Goal: Information Seeking & Learning: Check status

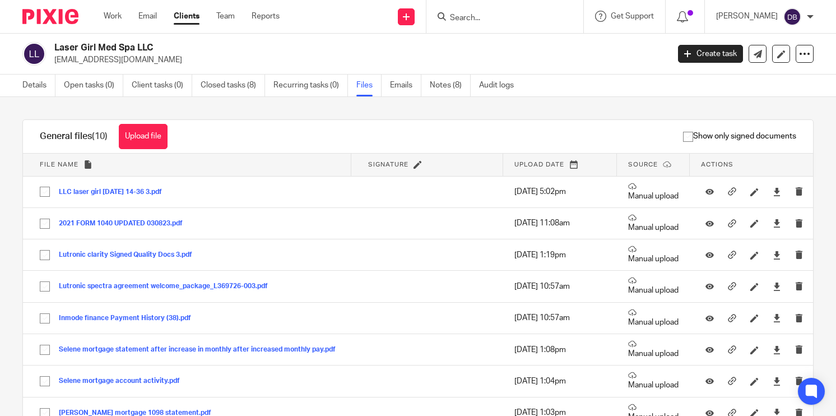
click at [186, 18] on link "Clients" at bounding box center [187, 16] width 26 height 11
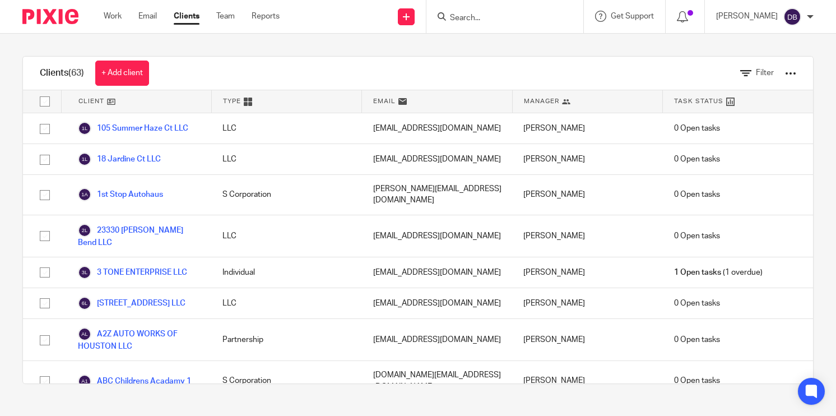
click at [521, 11] on form at bounding box center [508, 17] width 119 height 14
click at [507, 22] on input "Search" at bounding box center [499, 18] width 101 height 10
type input "y"
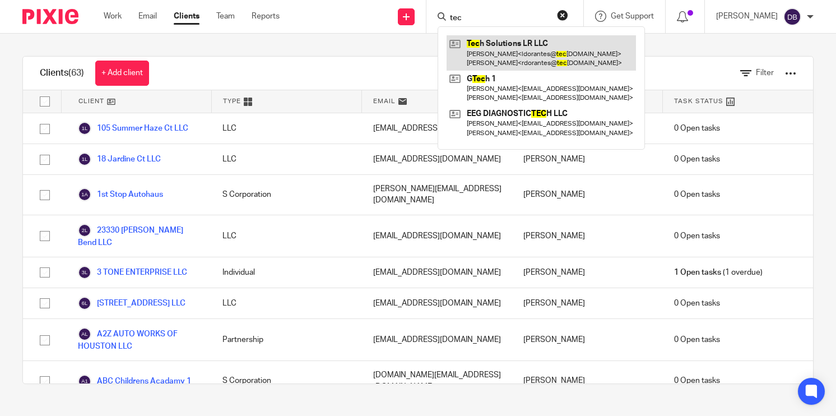
type input "tec"
click at [539, 41] on link at bounding box center [541, 52] width 189 height 35
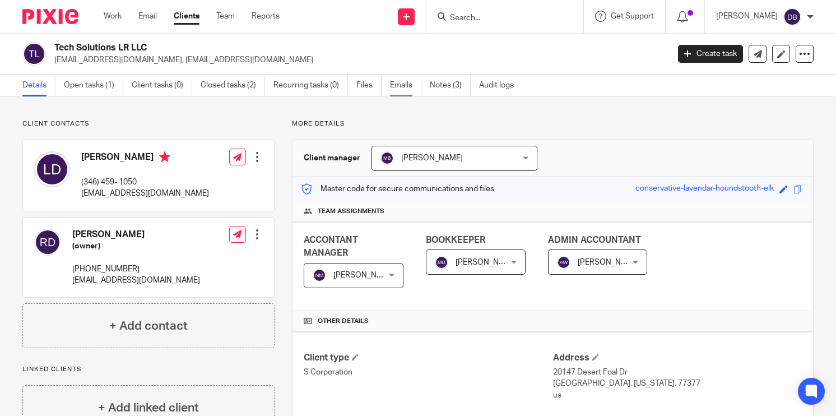
click at [395, 82] on link "Emails" at bounding box center [405, 86] width 31 height 22
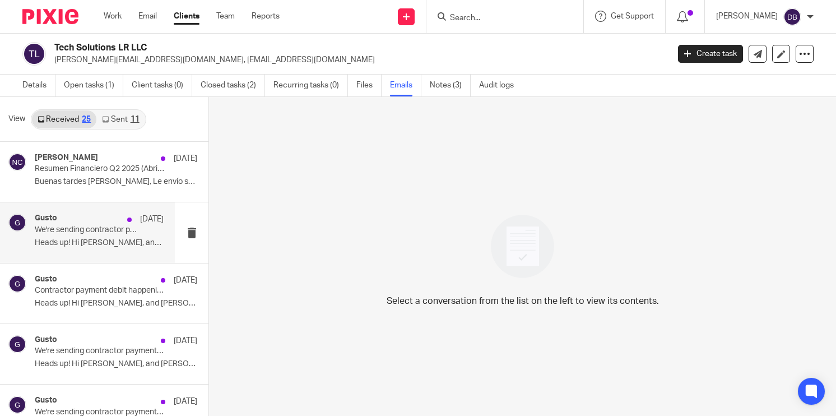
click at [87, 232] on p "We're sending contractor payments [DATE] for Tech Solutions LR LLC" at bounding box center [86, 230] width 103 height 10
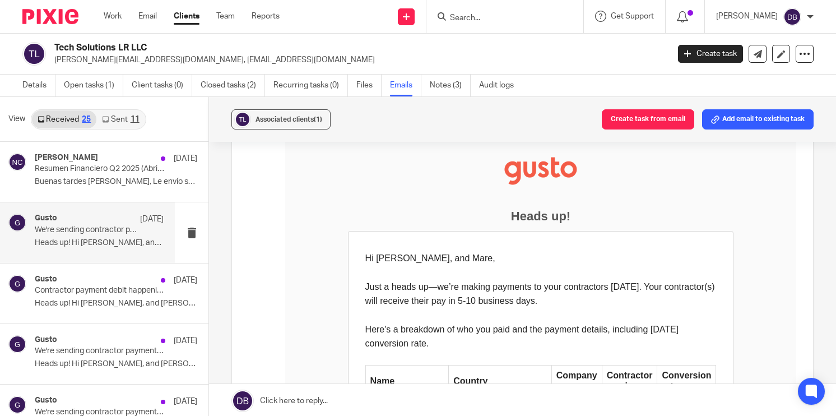
scroll to position [112, 0]
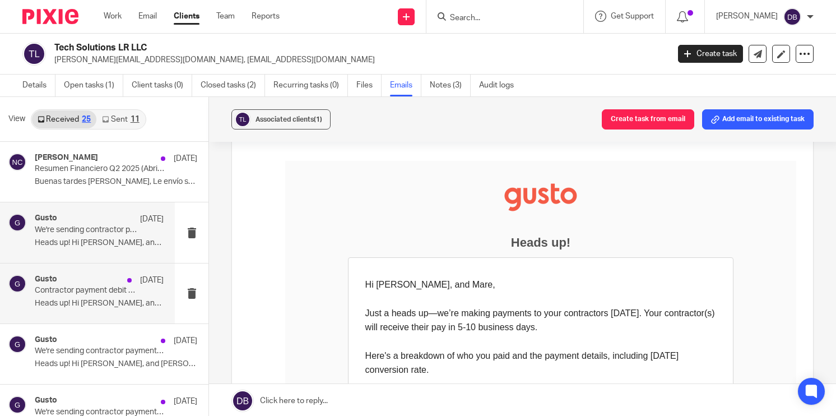
click at [107, 291] on p "Contractor payment debit happening [DATE] for Tech Solutions LR LLC" at bounding box center [86, 291] width 103 height 10
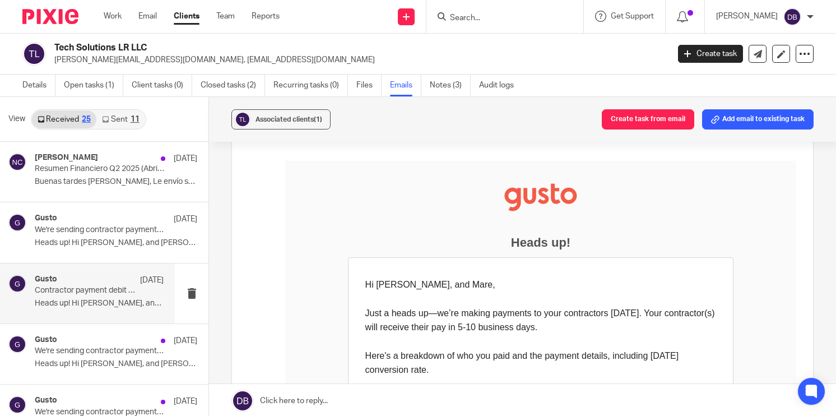
click at [107, 296] on div "Gusto [DATE] Contractor payment debit happening [DATE] for Tech Solutions LR LL…" at bounding box center [99, 294] width 129 height 38
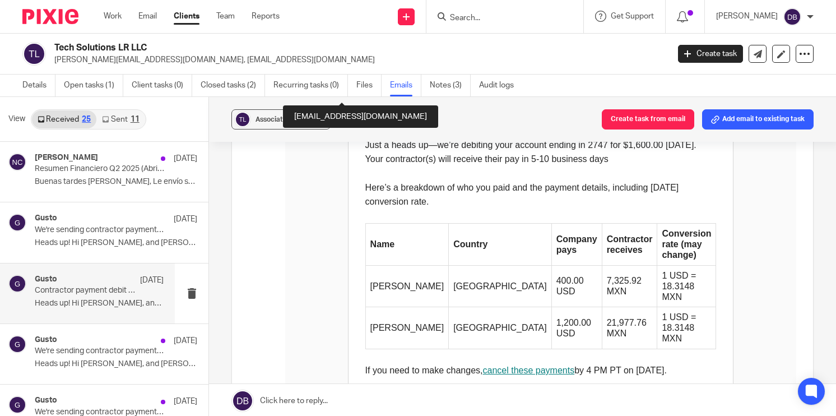
scroll to position [392, 0]
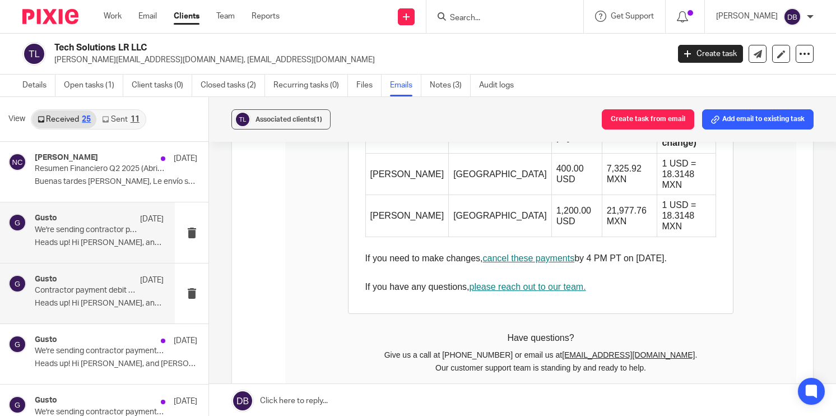
click at [101, 240] on p "Heads up! Hi [PERSON_NAME], and [PERSON_NAME], Just..." at bounding box center [99, 243] width 129 height 10
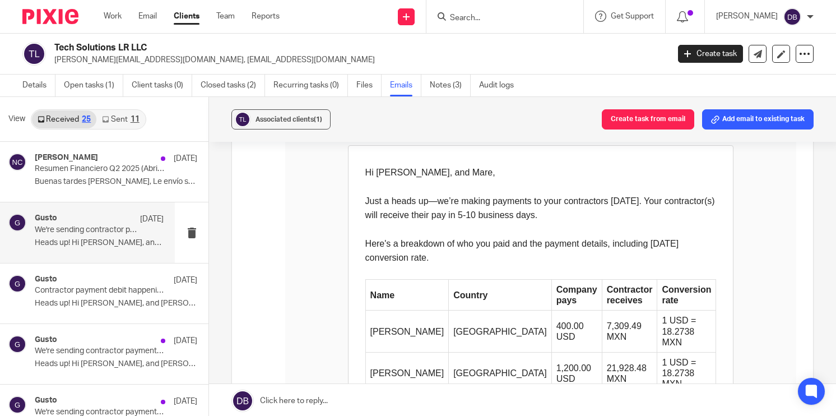
scroll to position [280, 0]
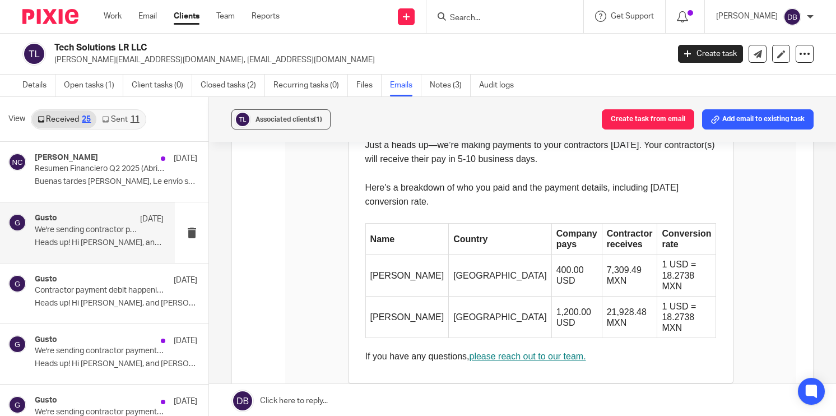
drag, startPoint x: 389, startPoint y: 262, endPoint x: 423, endPoint y: 314, distance: 61.9
click at [423, 314] on tbody "Name Country Company pays Contractor receives Conversion rate [PERSON_NAME] [GE…" at bounding box center [540, 281] width 351 height 115
click at [423, 314] on td "[PERSON_NAME]" at bounding box center [407, 318] width 84 height 42
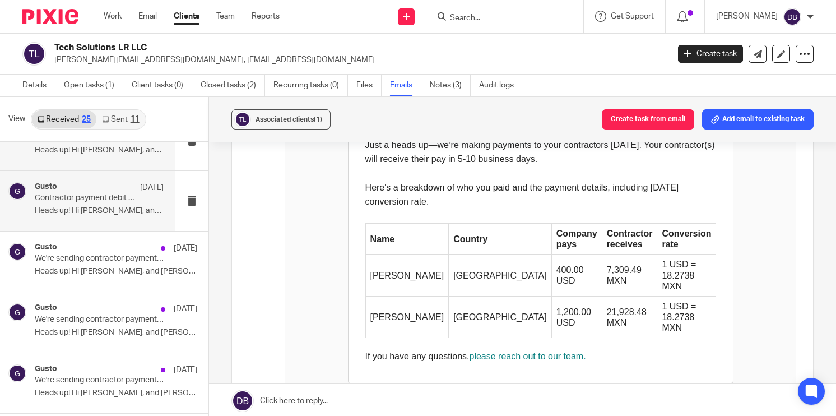
scroll to position [112, 0]
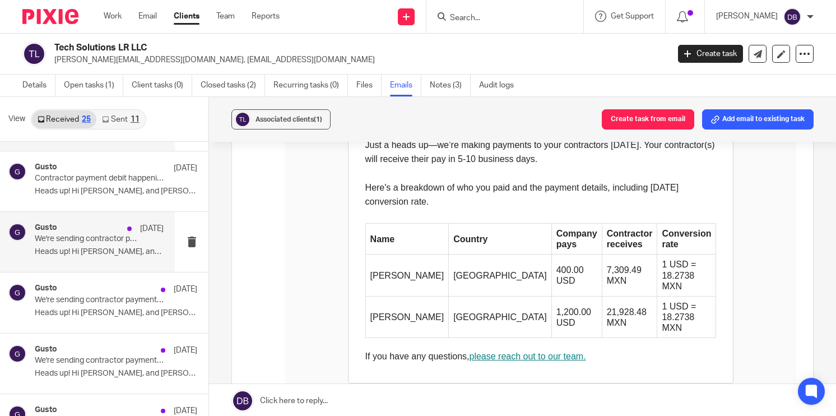
click at [108, 256] on p "Heads up! Hi [PERSON_NAME], and [PERSON_NAME], Just..." at bounding box center [99, 252] width 129 height 10
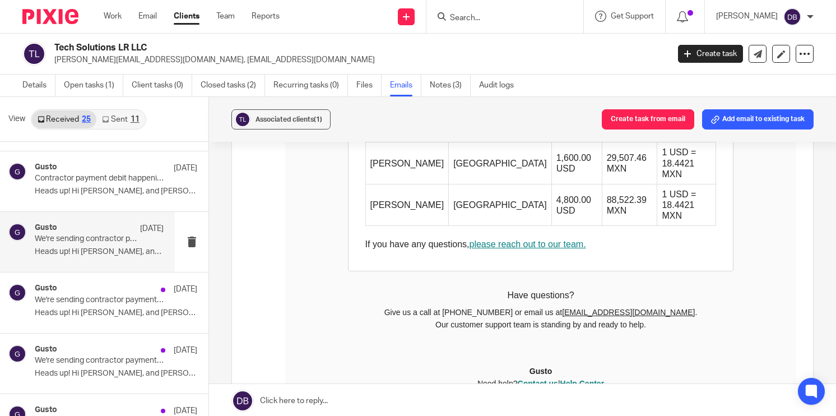
scroll to position [336, 0]
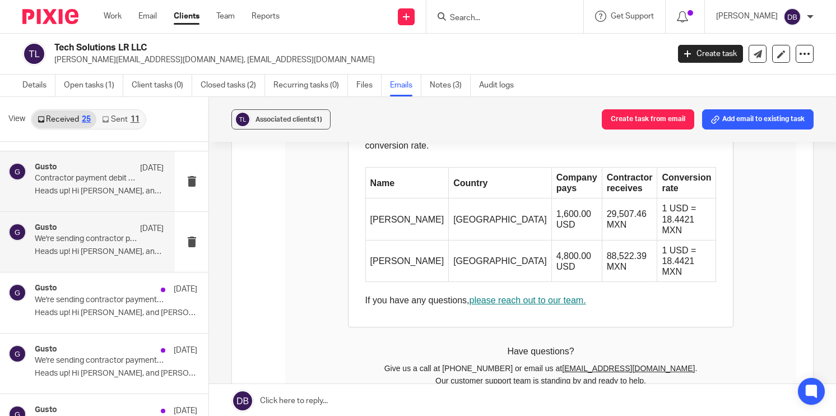
click at [99, 192] on p "Heads up! Hi [PERSON_NAME], and [PERSON_NAME], Just..." at bounding box center [99, 192] width 129 height 10
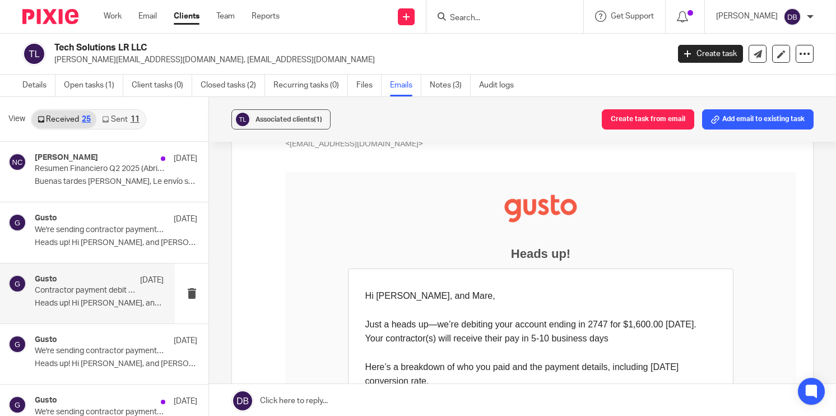
scroll to position [224, 0]
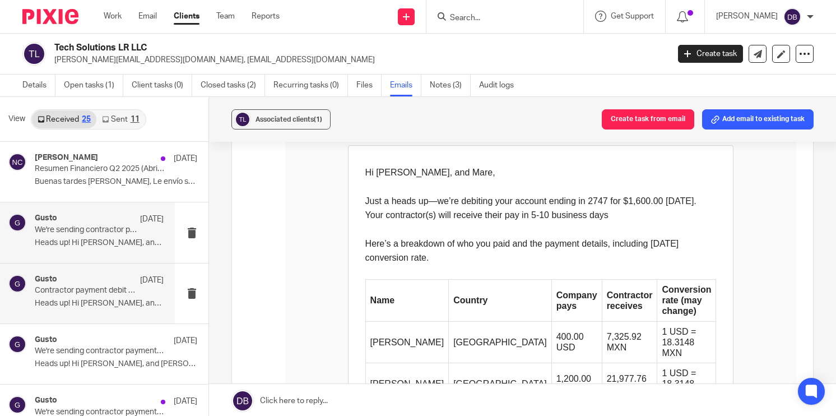
click at [98, 239] on p "Heads up! Hi [PERSON_NAME], and [PERSON_NAME], Just..." at bounding box center [99, 243] width 129 height 10
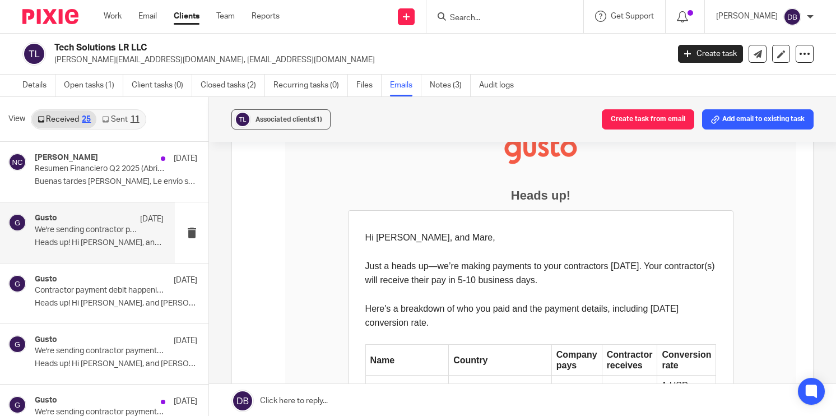
scroll to position [168, 0]
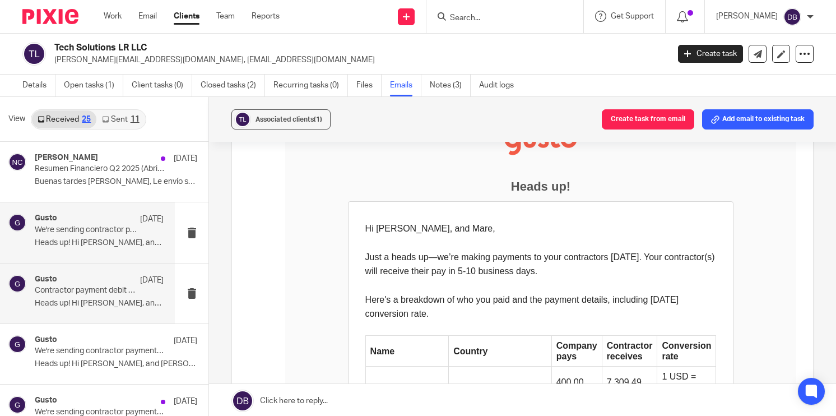
click at [77, 287] on p "Contractor payment debit happening [DATE] for Tech Solutions LR LLC" at bounding box center [86, 291] width 103 height 10
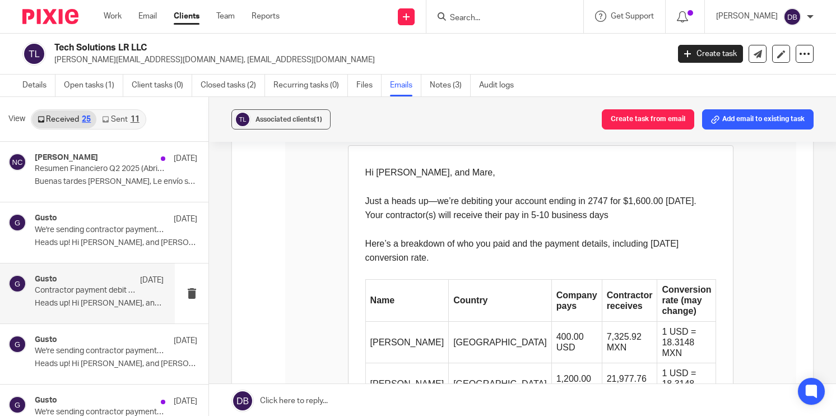
scroll to position [56, 0]
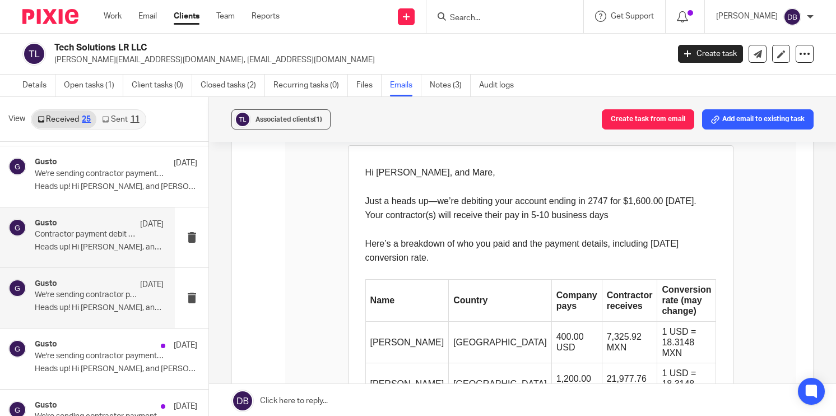
click at [108, 310] on p "Heads up! Hi [PERSON_NAME], and [PERSON_NAME], Just..." at bounding box center [99, 308] width 129 height 10
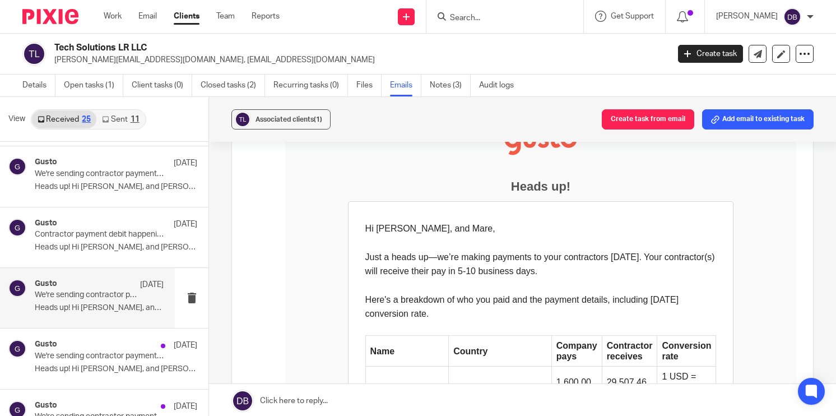
scroll to position [224, 0]
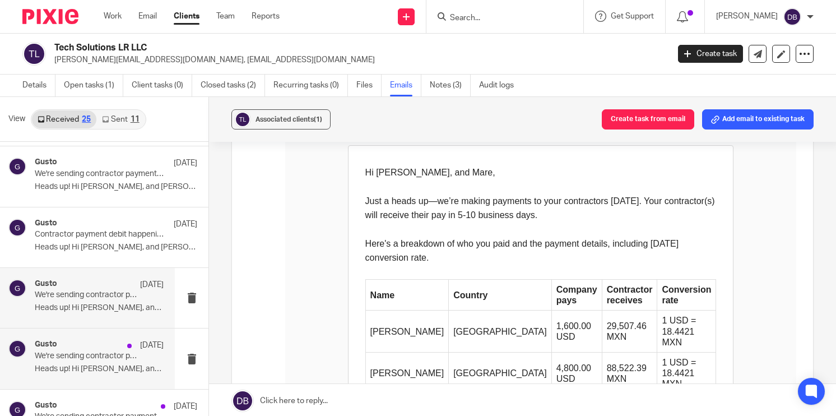
click at [74, 351] on p "We're sending contractor payments [DATE] for Tech Solutions LR LLC" at bounding box center [86, 356] width 103 height 10
click at [87, 288] on div "Gusto [DATE]" at bounding box center [99, 284] width 129 height 11
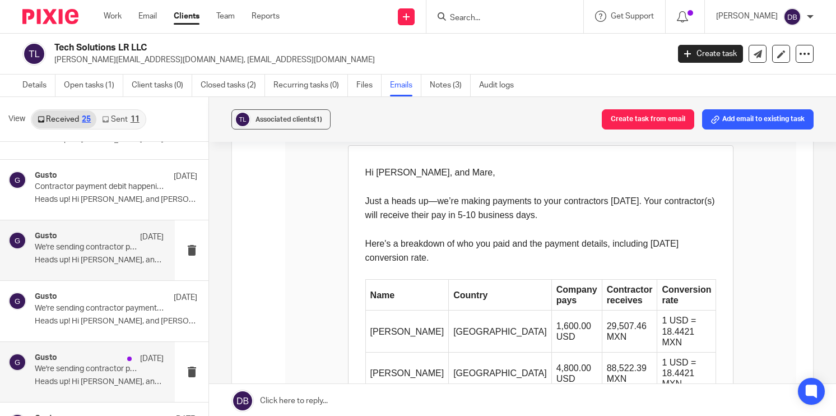
scroll to position [0, 0]
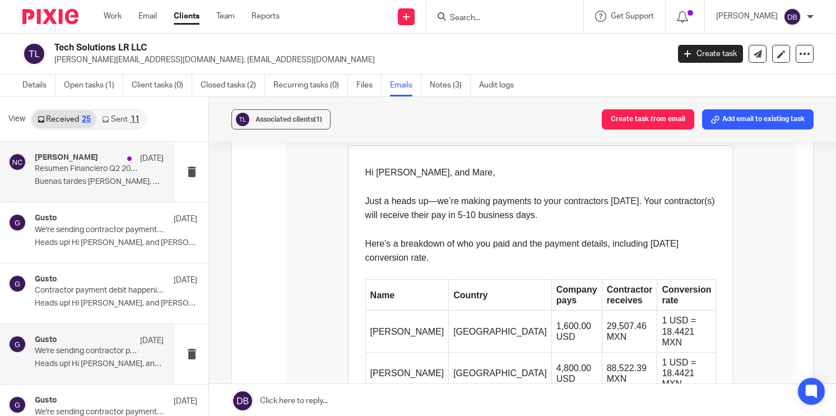
click at [86, 184] on p "Buenas tardes [PERSON_NAME], Le envío su Estado..." at bounding box center [99, 182] width 129 height 10
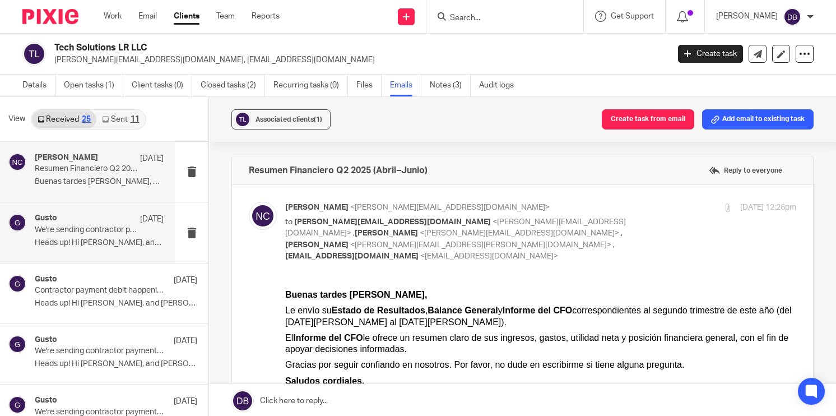
click at [87, 234] on p "We're sending contractor payments [DATE] for Tech Solutions LR LLC" at bounding box center [86, 230] width 103 height 10
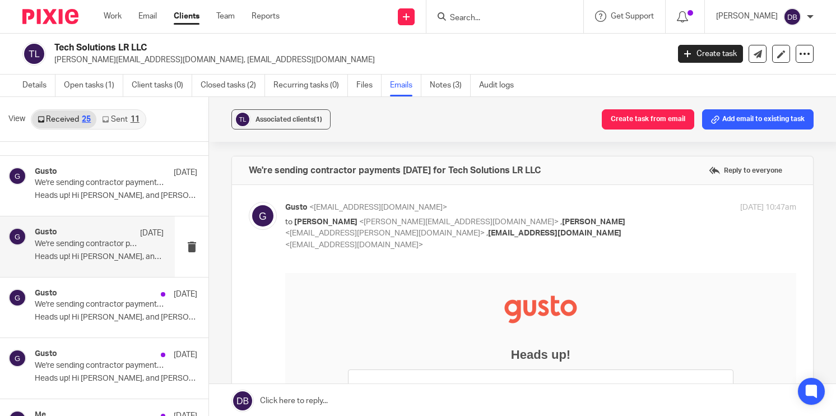
scroll to position [224, 0]
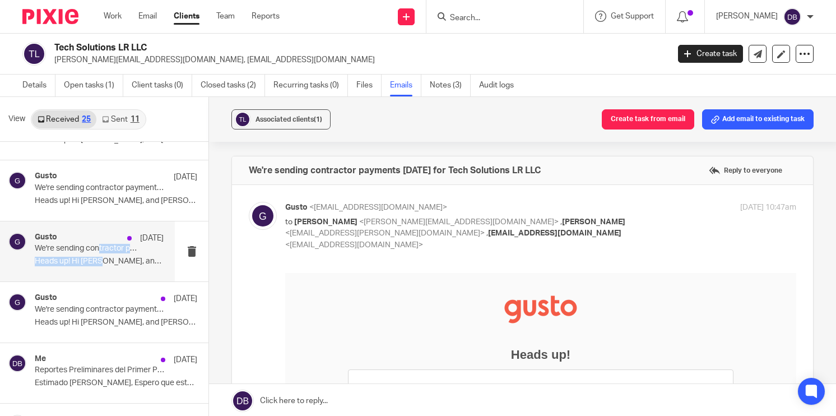
click at [99, 252] on div "Gusto [DATE] We're sending contractor payments [DATE] for Tech Solutions LR LLC…" at bounding box center [99, 252] width 129 height 38
click at [112, 267] on div "Gusto [DATE] We're sending contractor payments [DATE] for Tech Solutions LR LLC…" at bounding box center [99, 252] width 129 height 38
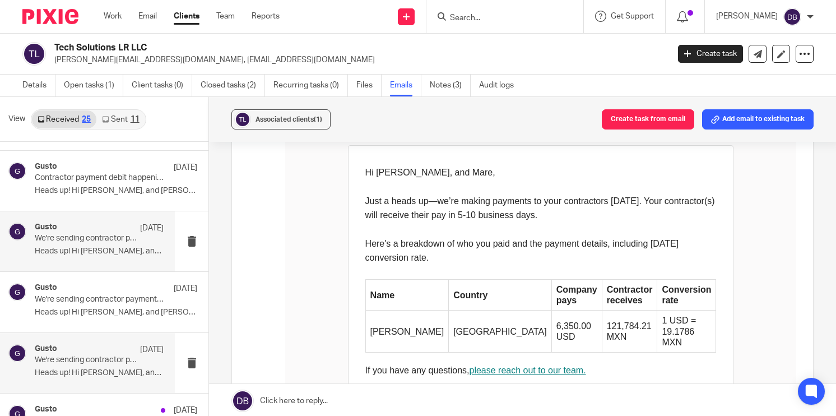
scroll to position [112, 0]
click at [110, 256] on p "Heads up! Hi [PERSON_NAME], and [PERSON_NAME], Just..." at bounding box center [99, 252] width 129 height 10
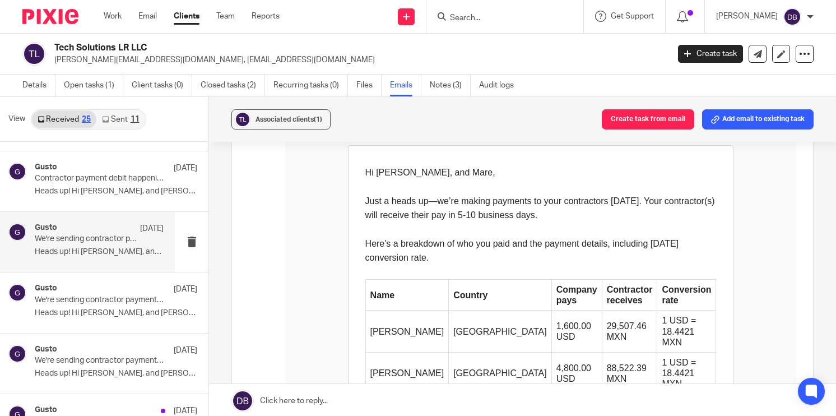
scroll to position [280, 0]
